Goal: Information Seeking & Learning: Learn about a topic

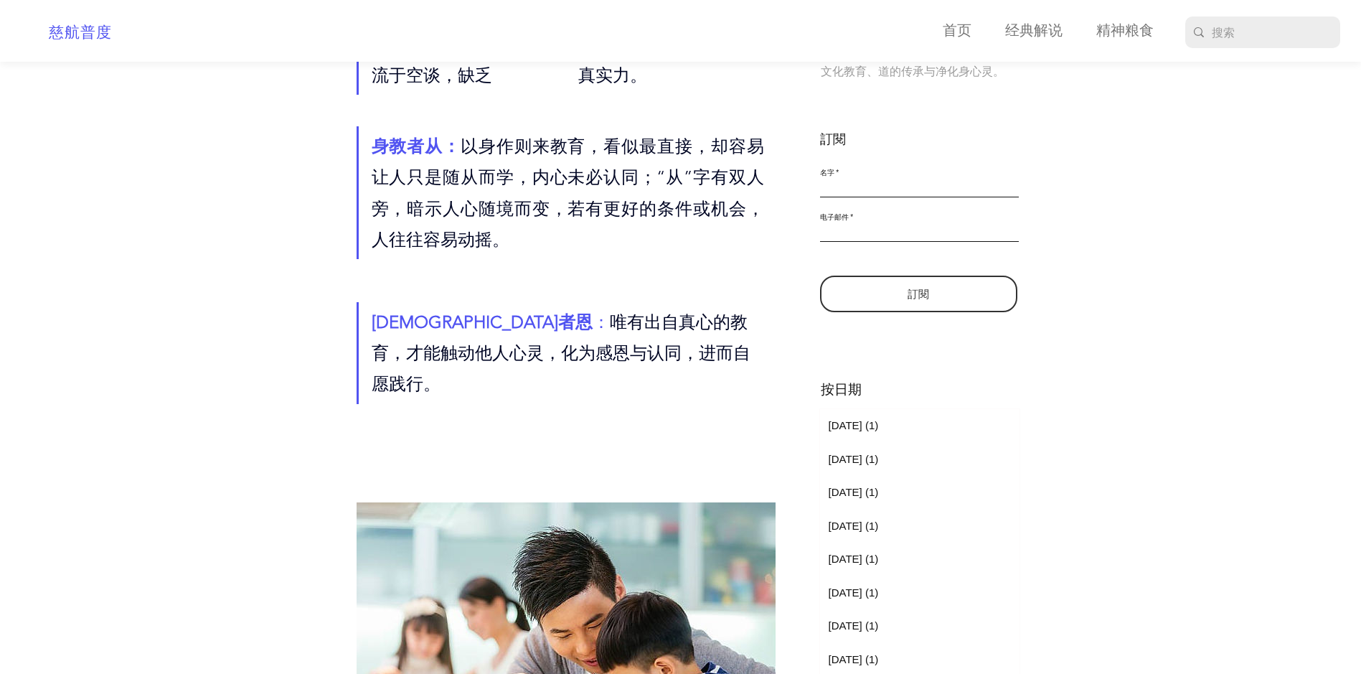
scroll to position [359, 0]
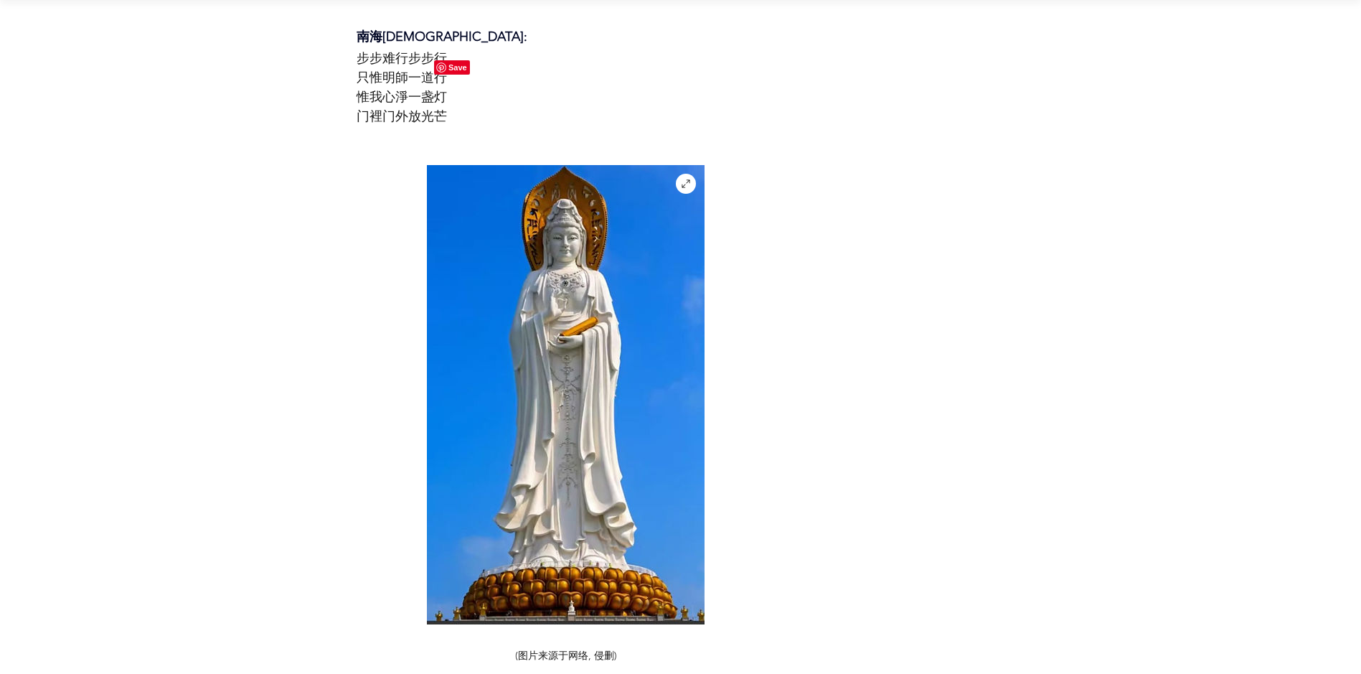
scroll to position [2750, 0]
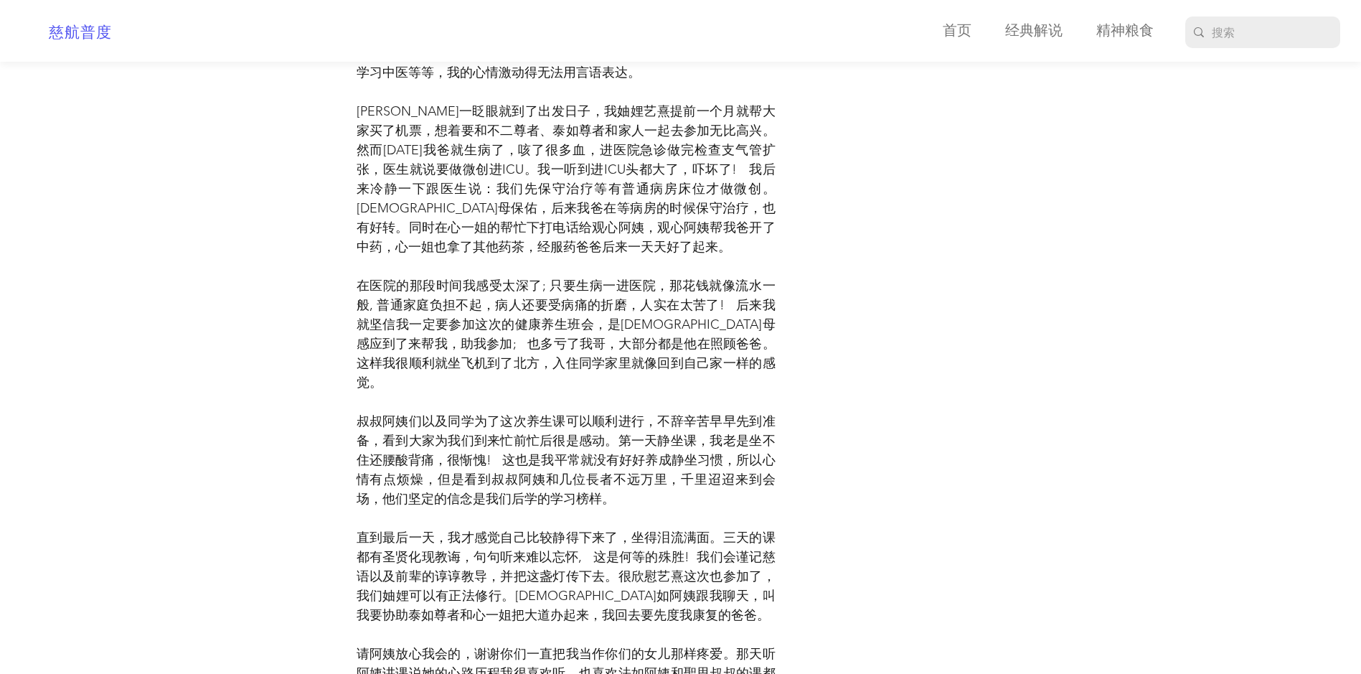
scroll to position [12266, 0]
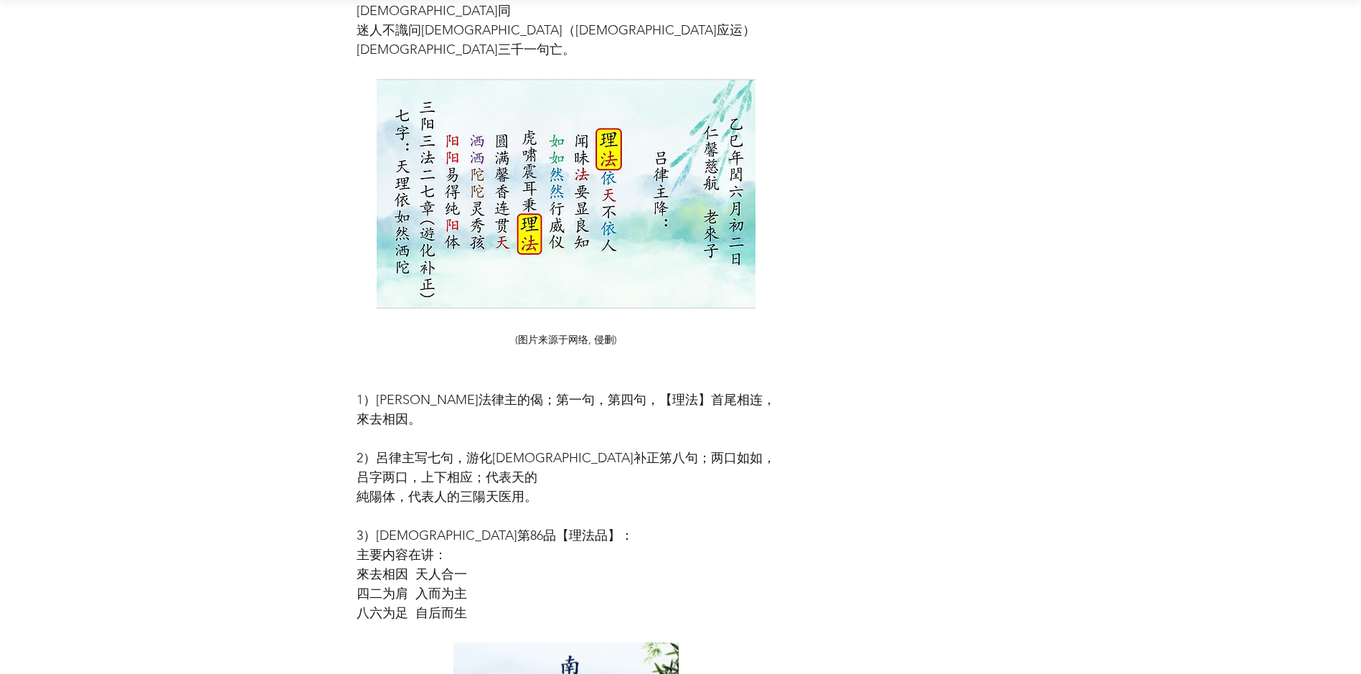
scroll to position [9087, 0]
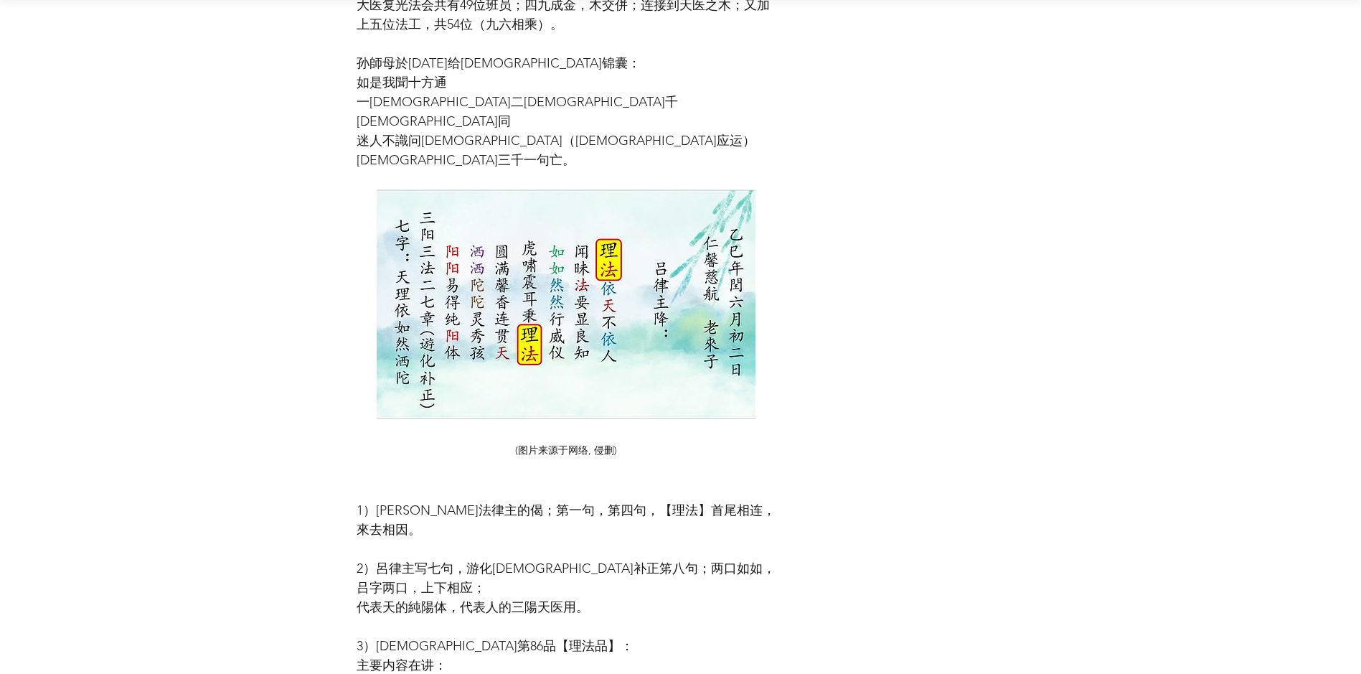
scroll to position [9087, 0]
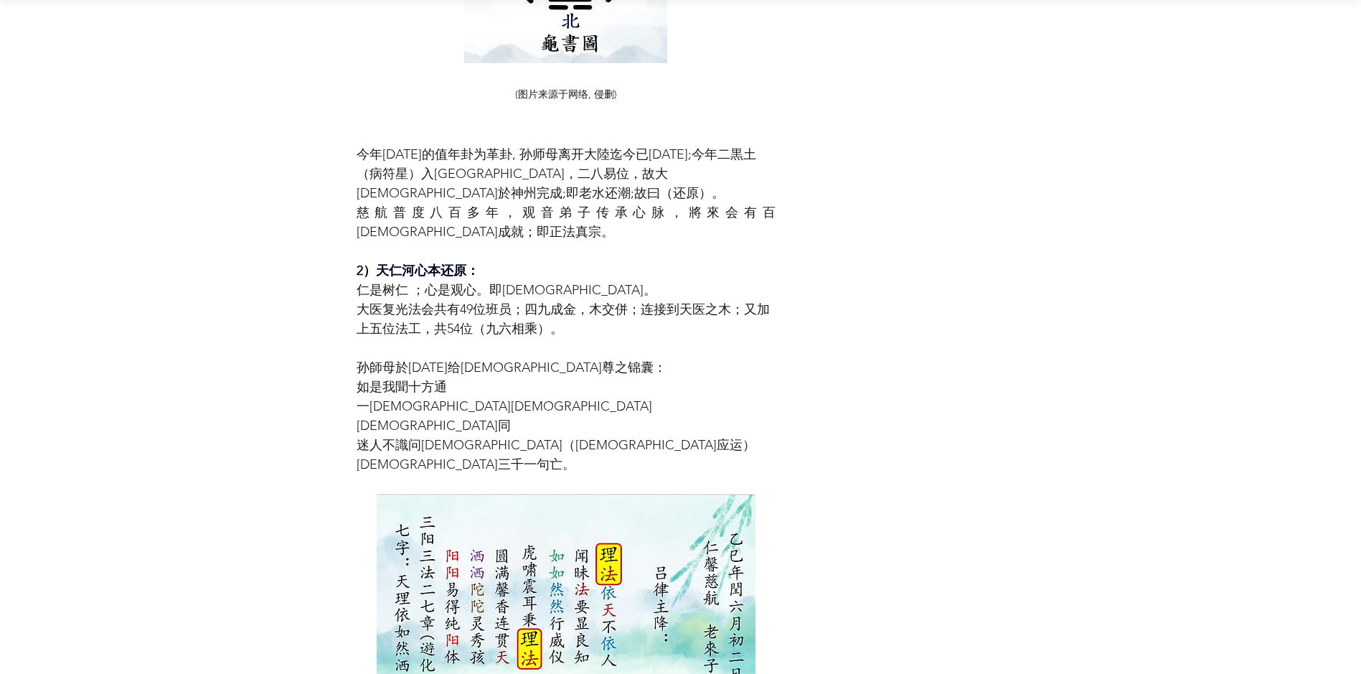
scroll to position [8847, 0]
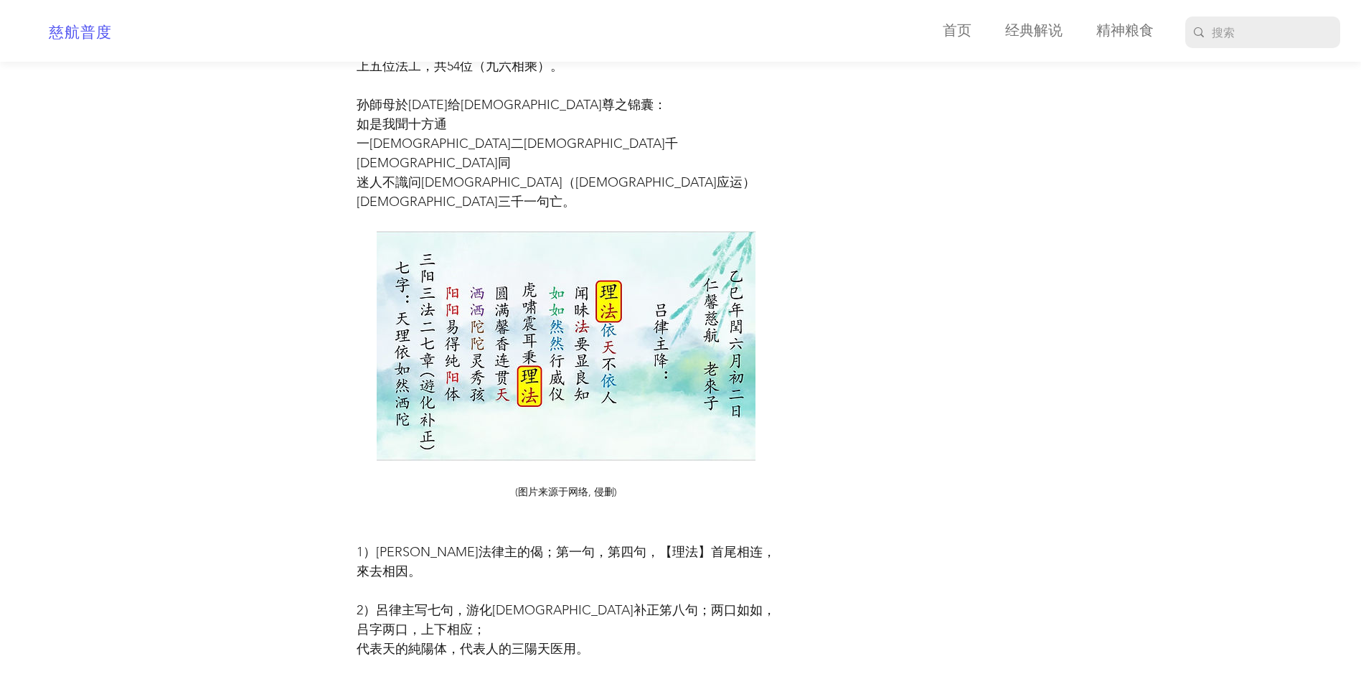
scroll to position [8969, 0]
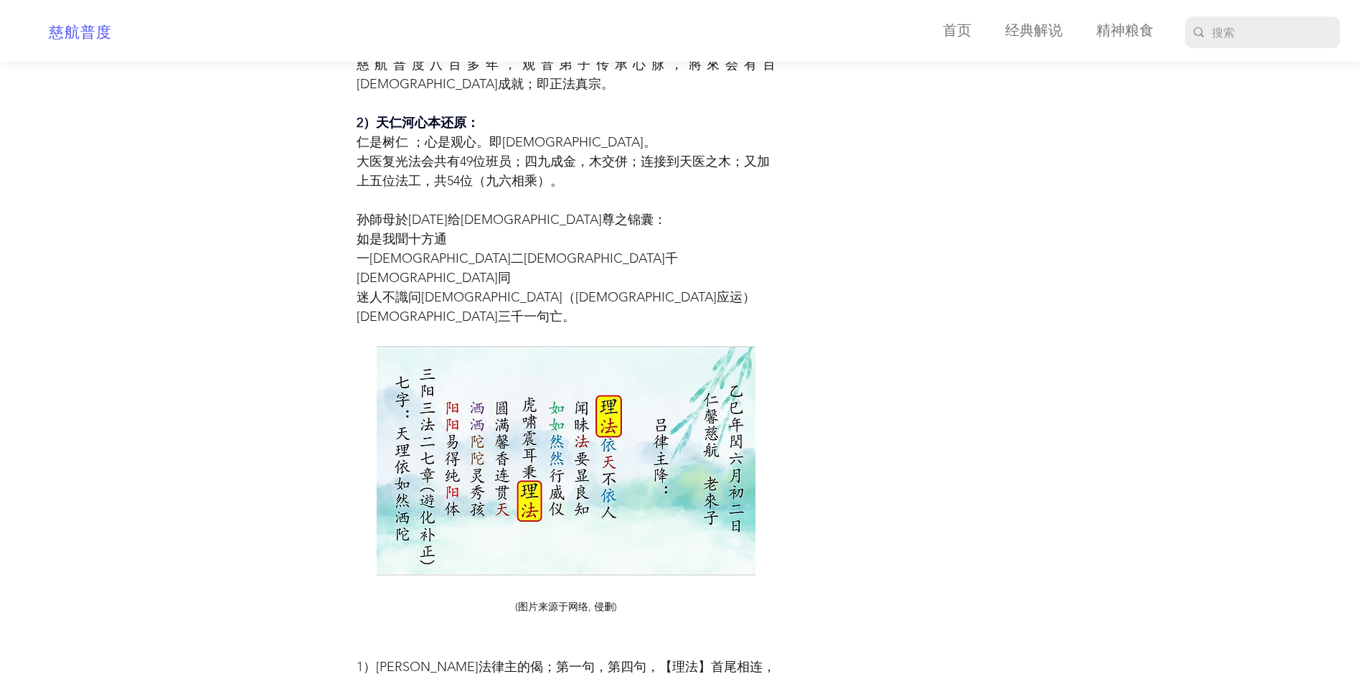
scroll to position [8847, 0]
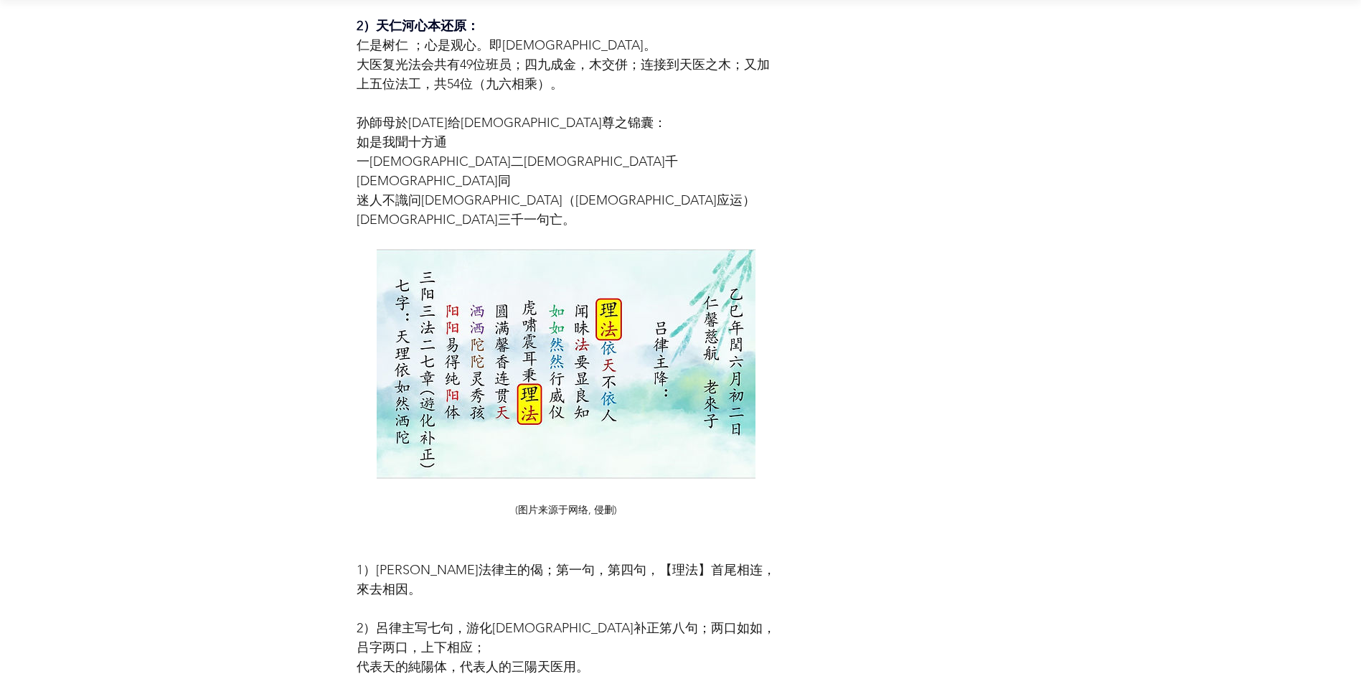
scroll to position [9087, 0]
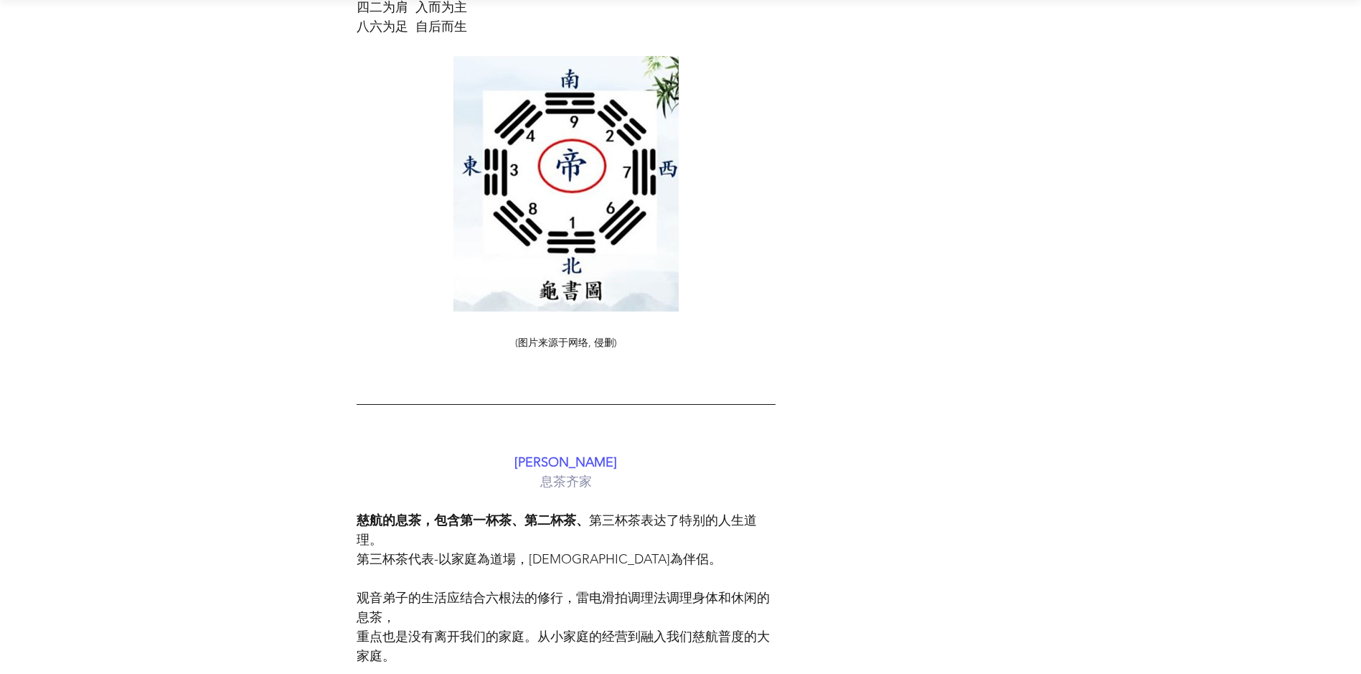
scroll to position [9804, 0]
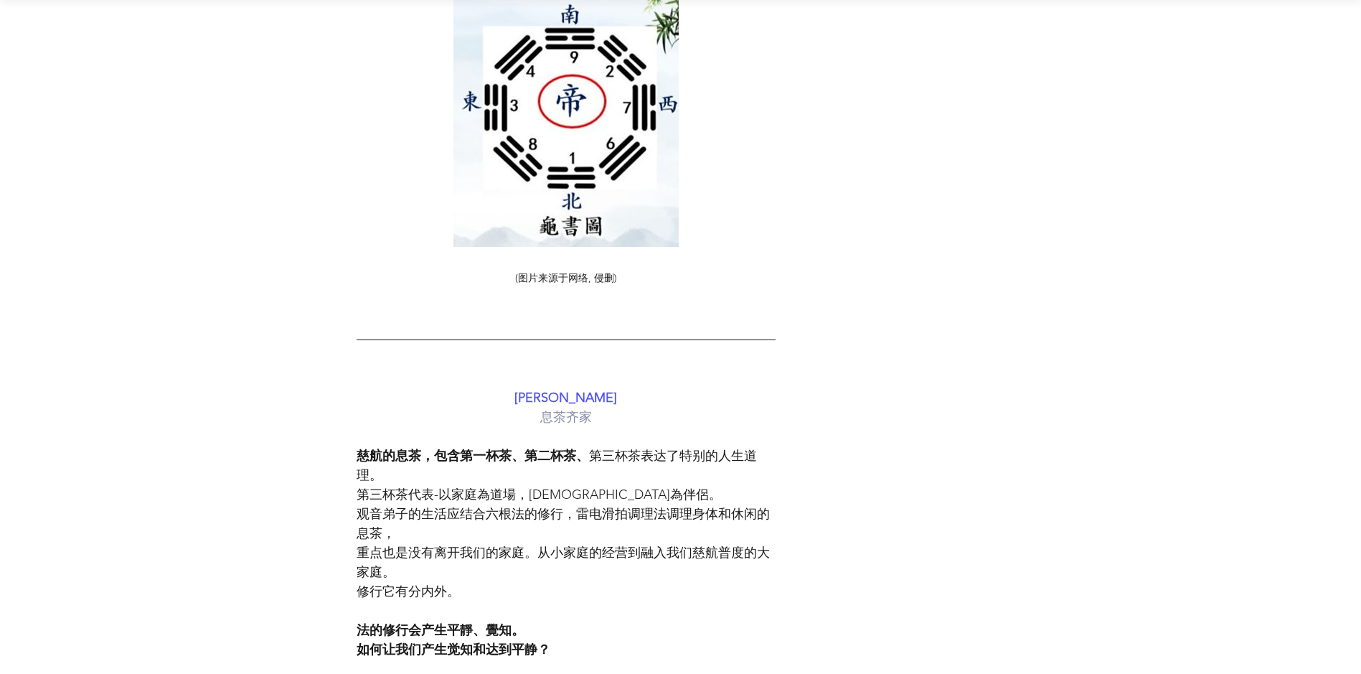
scroll to position [9804, 0]
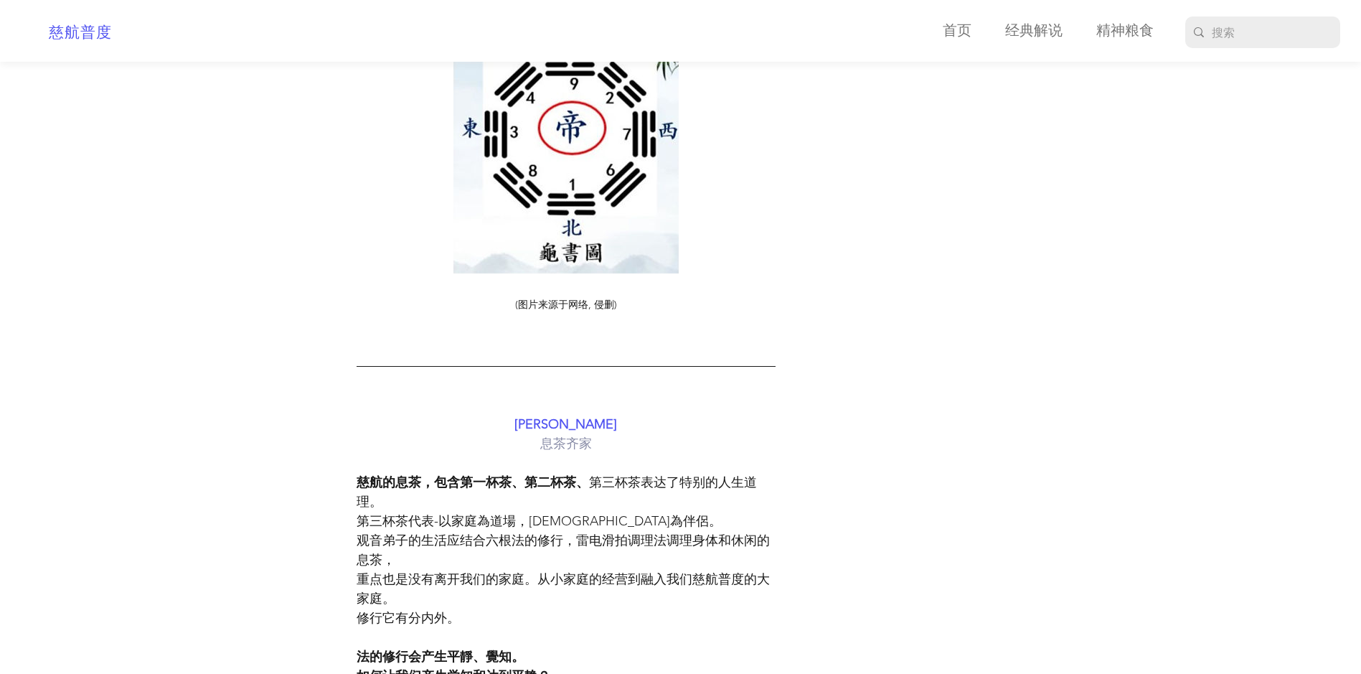
scroll to position [9684, 0]
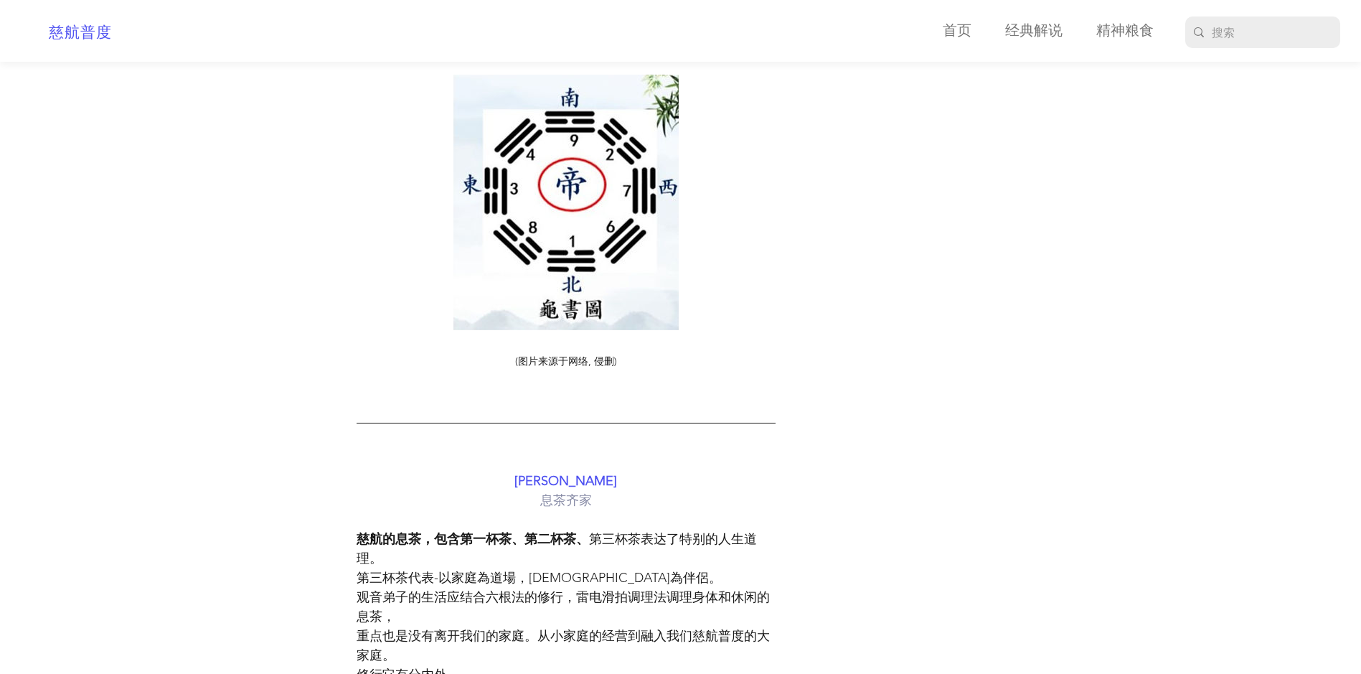
scroll to position [9684, 0]
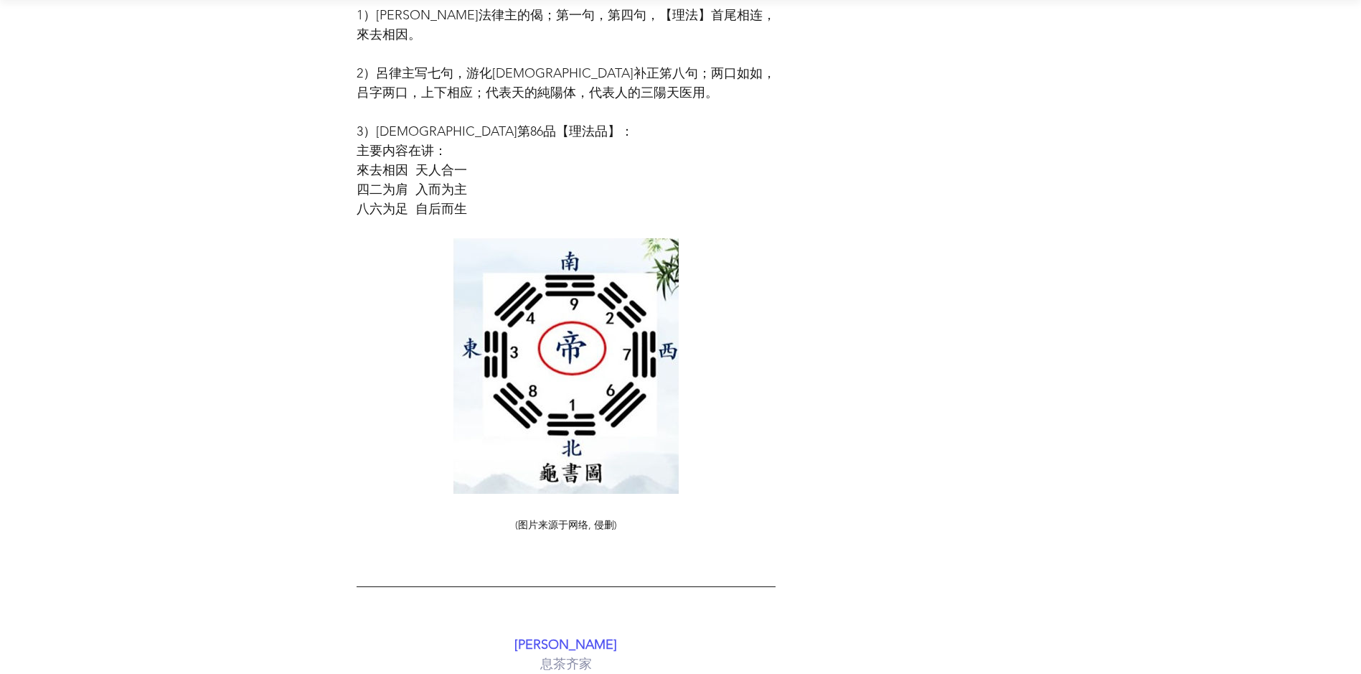
scroll to position [9564, 0]
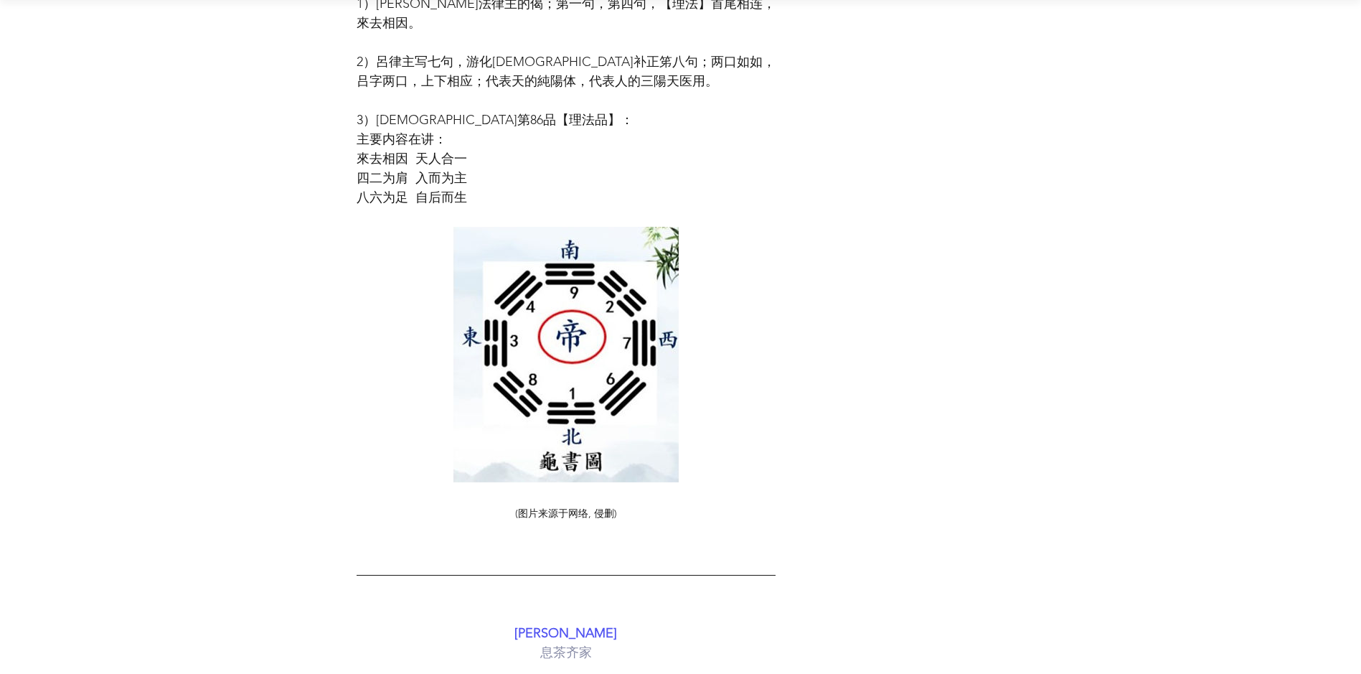
drag, startPoint x: 107, startPoint y: 364, endPoint x: 118, endPoint y: 319, distance: 46.5
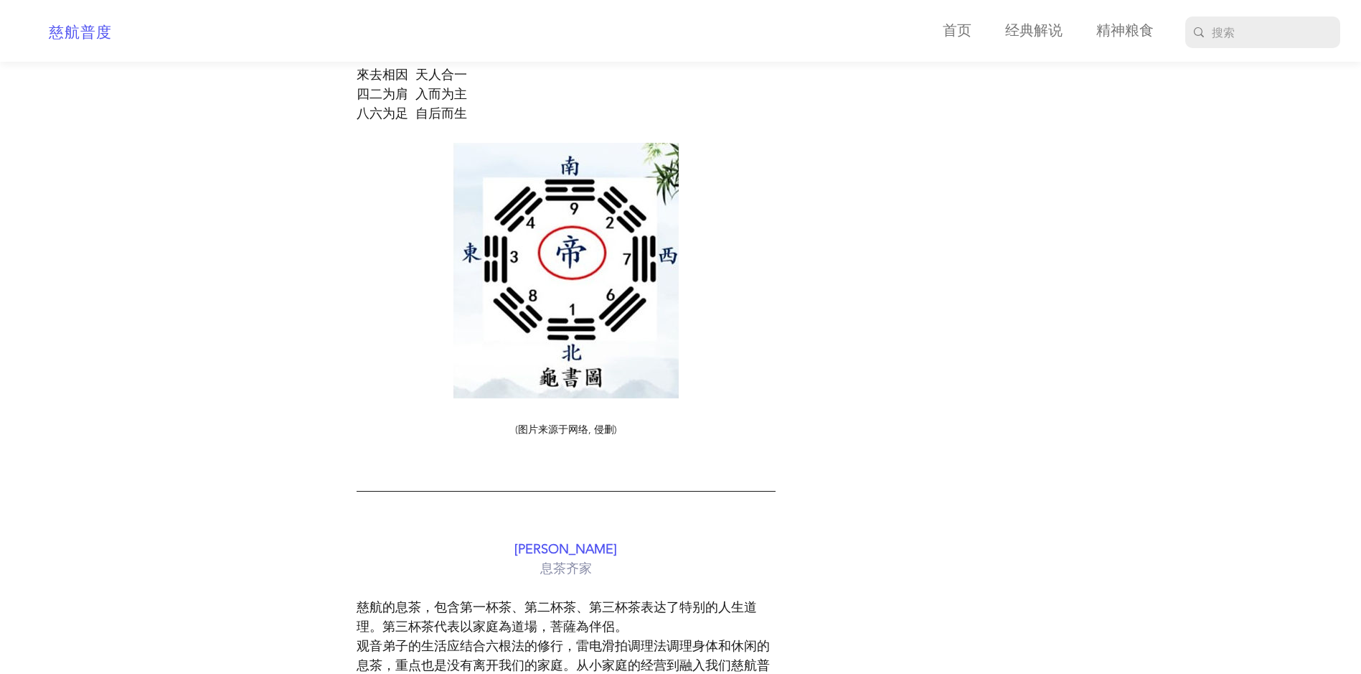
scroll to position [9568, 0]
